Goal: Task Accomplishment & Management: Use online tool/utility

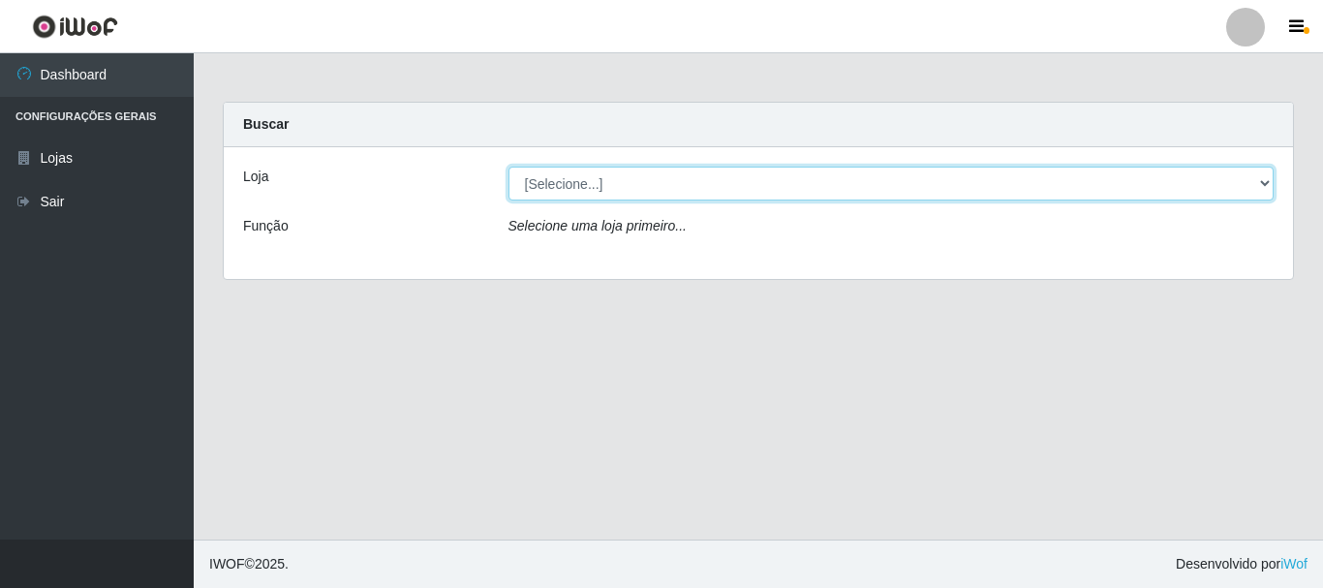
click at [670, 186] on select "[Selecione...] [GEOGRAPHIC_DATA] [GEOGRAPHIC_DATA]" at bounding box center [891, 184] width 766 height 34
select select "64"
click at [508, 167] on select "[Selecione...] [GEOGRAPHIC_DATA] [GEOGRAPHIC_DATA]" at bounding box center [891, 184] width 766 height 34
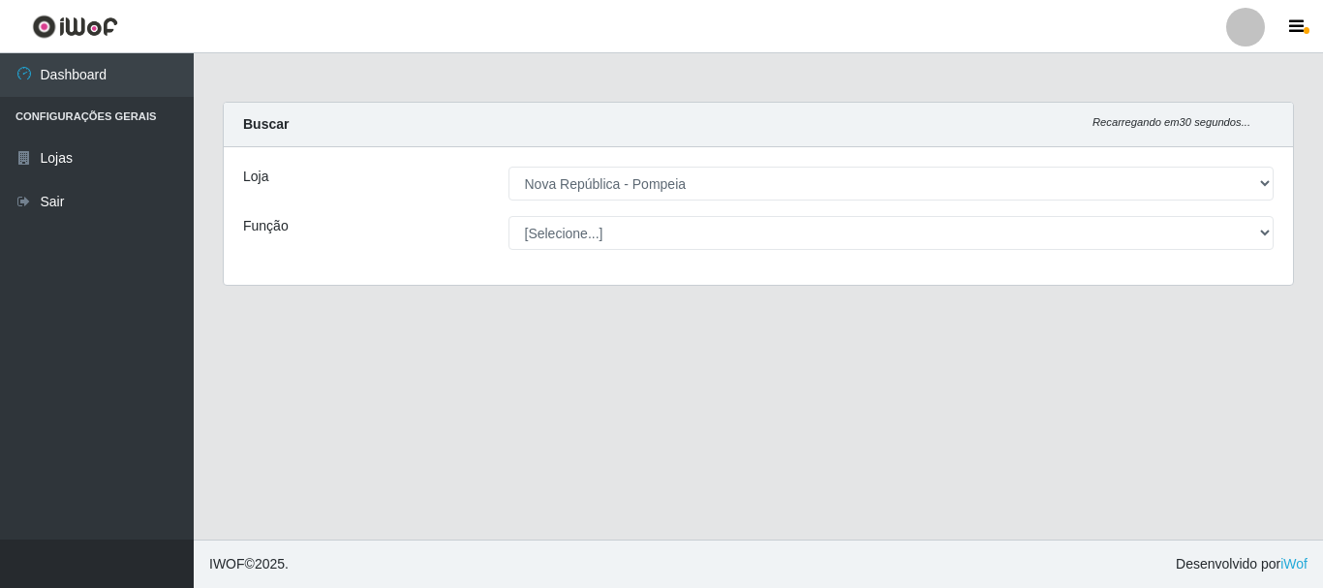
click at [632, 214] on div "Loja [Selecione...] [GEOGRAPHIC_DATA] [GEOGRAPHIC_DATA] Função [Selecione...] B…" at bounding box center [758, 215] width 1069 height 137
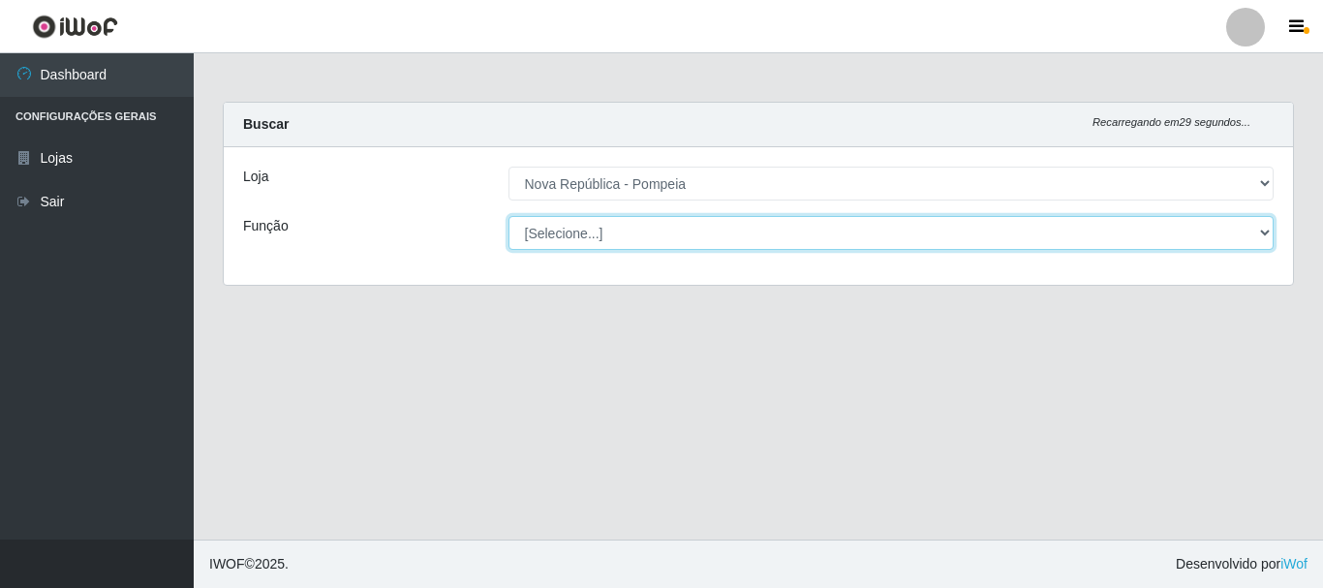
click at [631, 218] on select "[Selecione...] Balconista Operador de Caixa Recepcionista Repositor" at bounding box center [891, 233] width 766 height 34
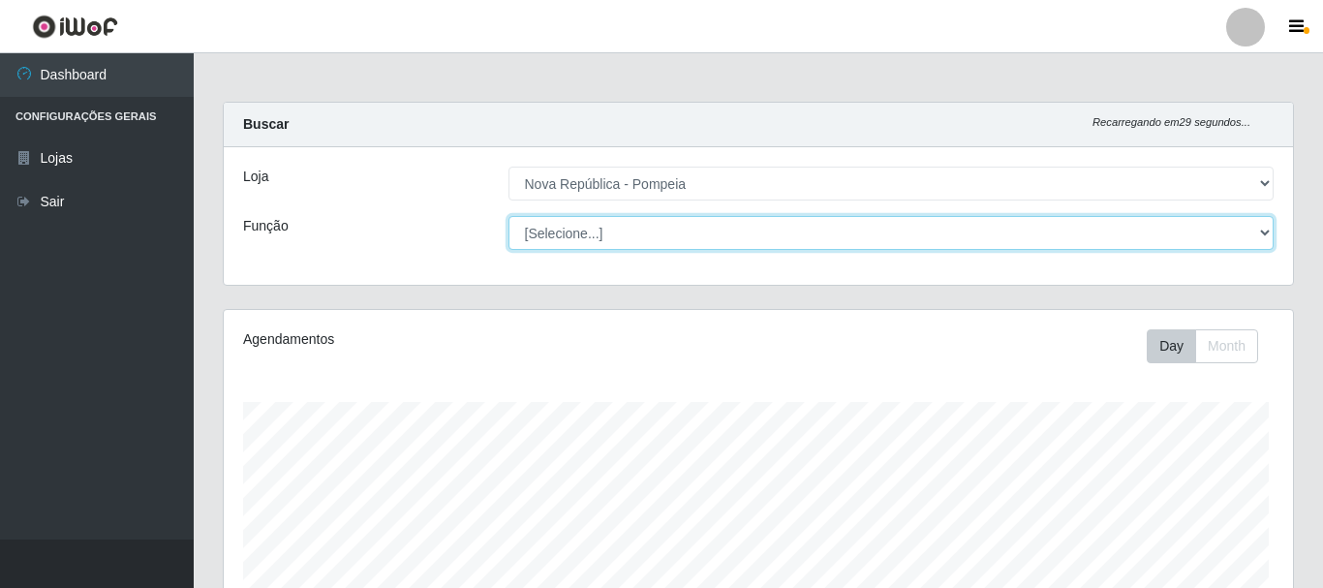
click at [508, 216] on select "[Selecione...] Balconista Operador de Caixa Recepcionista Repositor" at bounding box center [891, 233] width 766 height 34
select select "[Selecione...]"
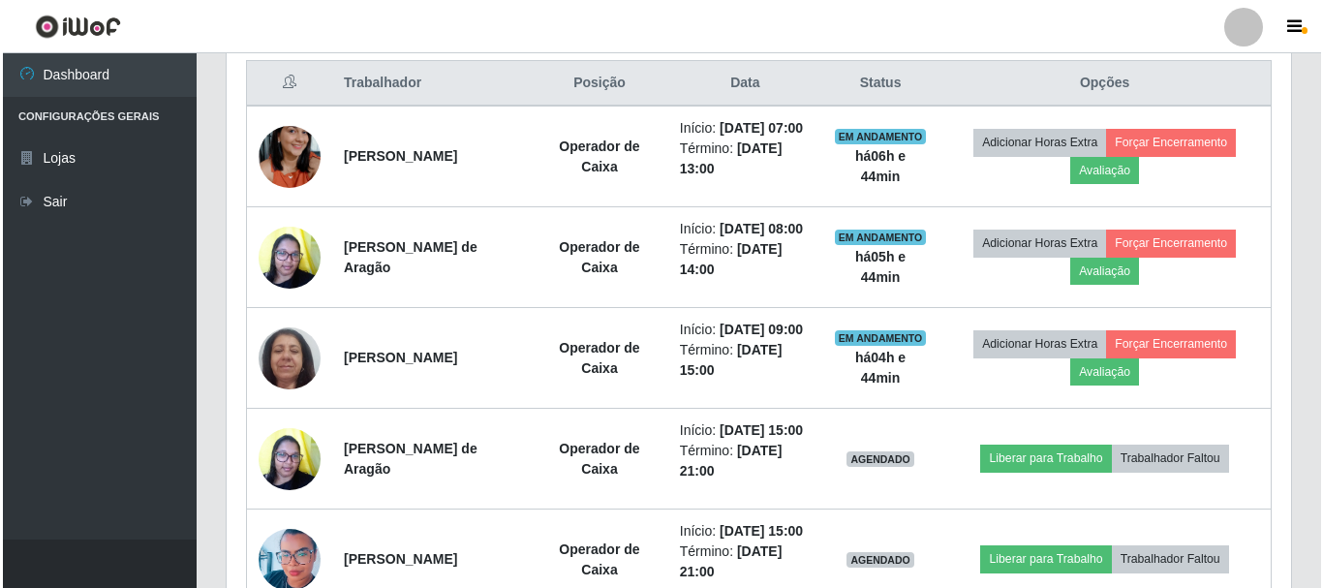
scroll to position [741, 0]
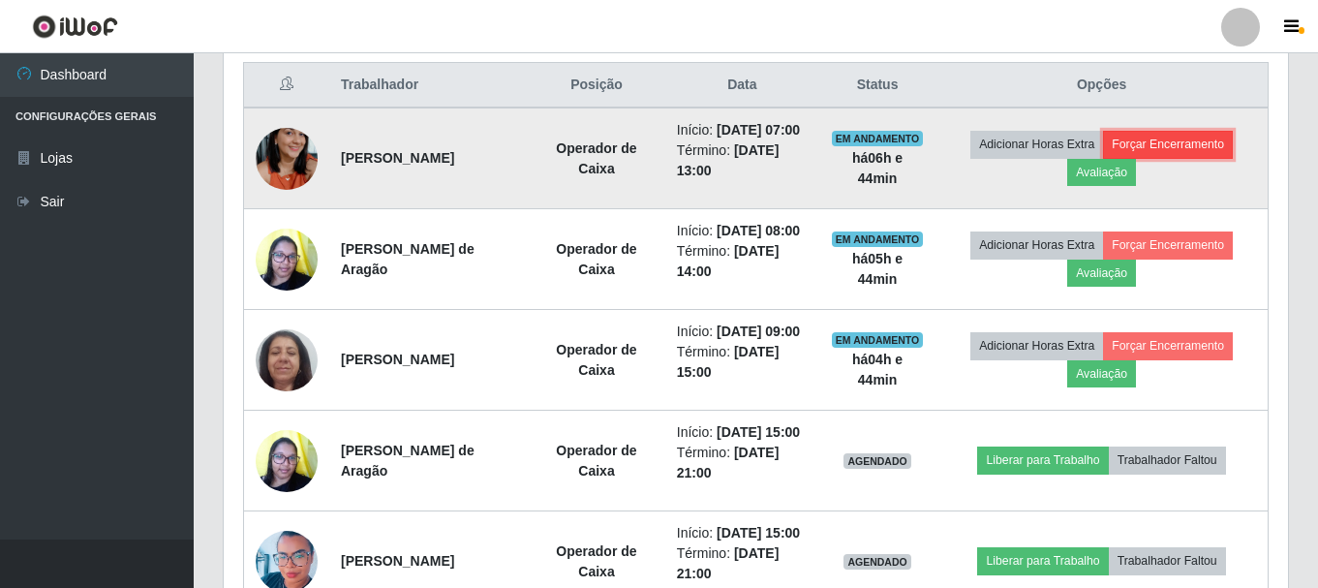
click at [1192, 157] on button "Forçar Encerramento" at bounding box center [1168, 144] width 130 height 27
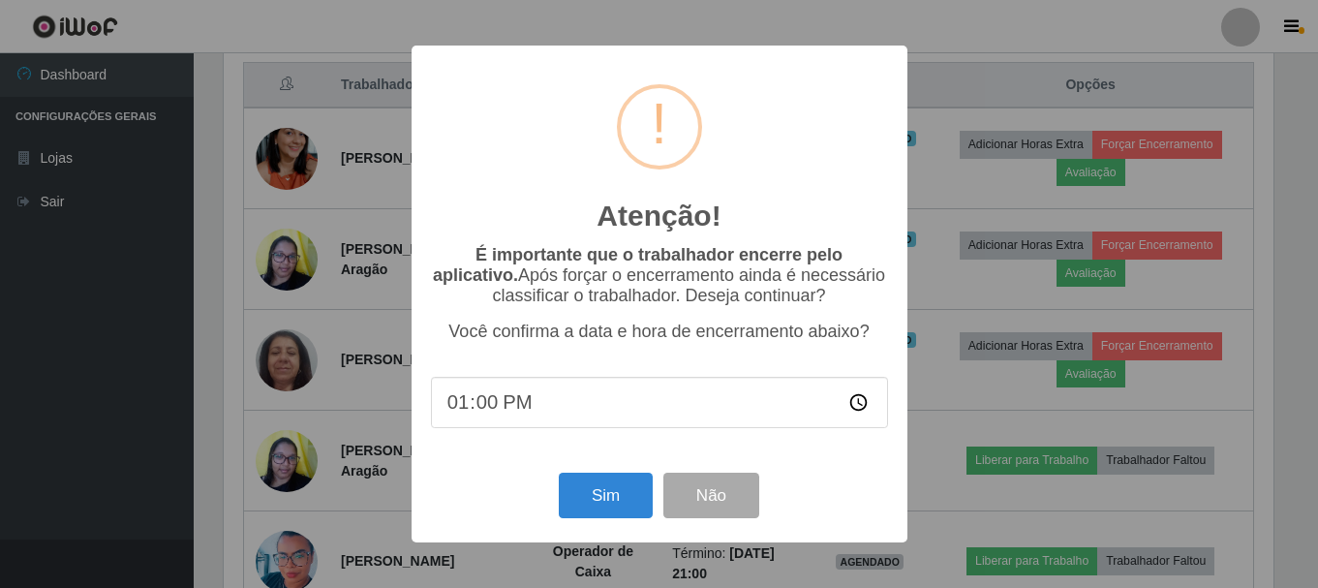
scroll to position [402, 1054]
click at [603, 508] on button "Sim" at bounding box center [608, 496] width 94 height 46
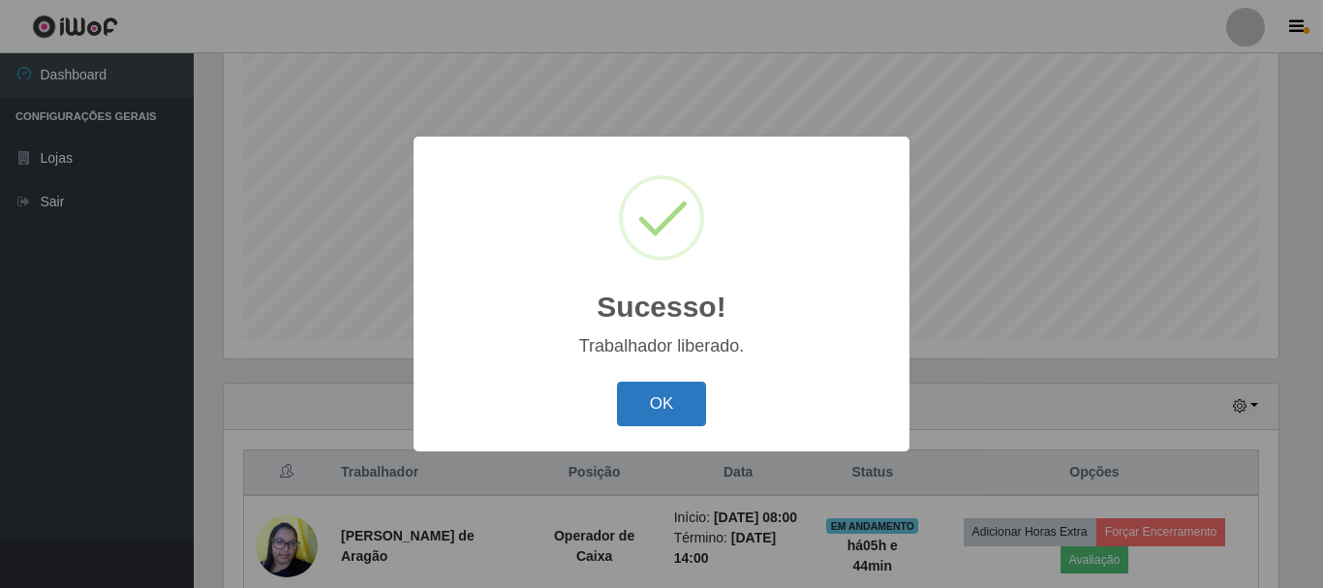
click at [658, 405] on button "OK" at bounding box center [662, 405] width 90 height 46
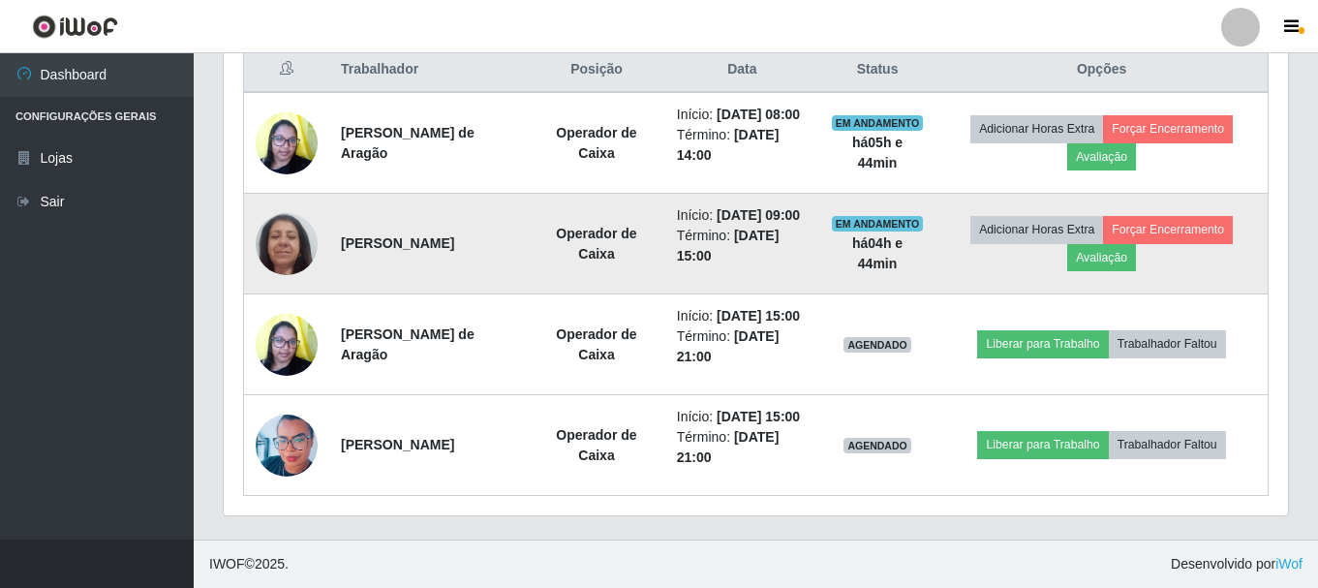
scroll to position [838, 0]
